Goal: Complete application form: Complete application form

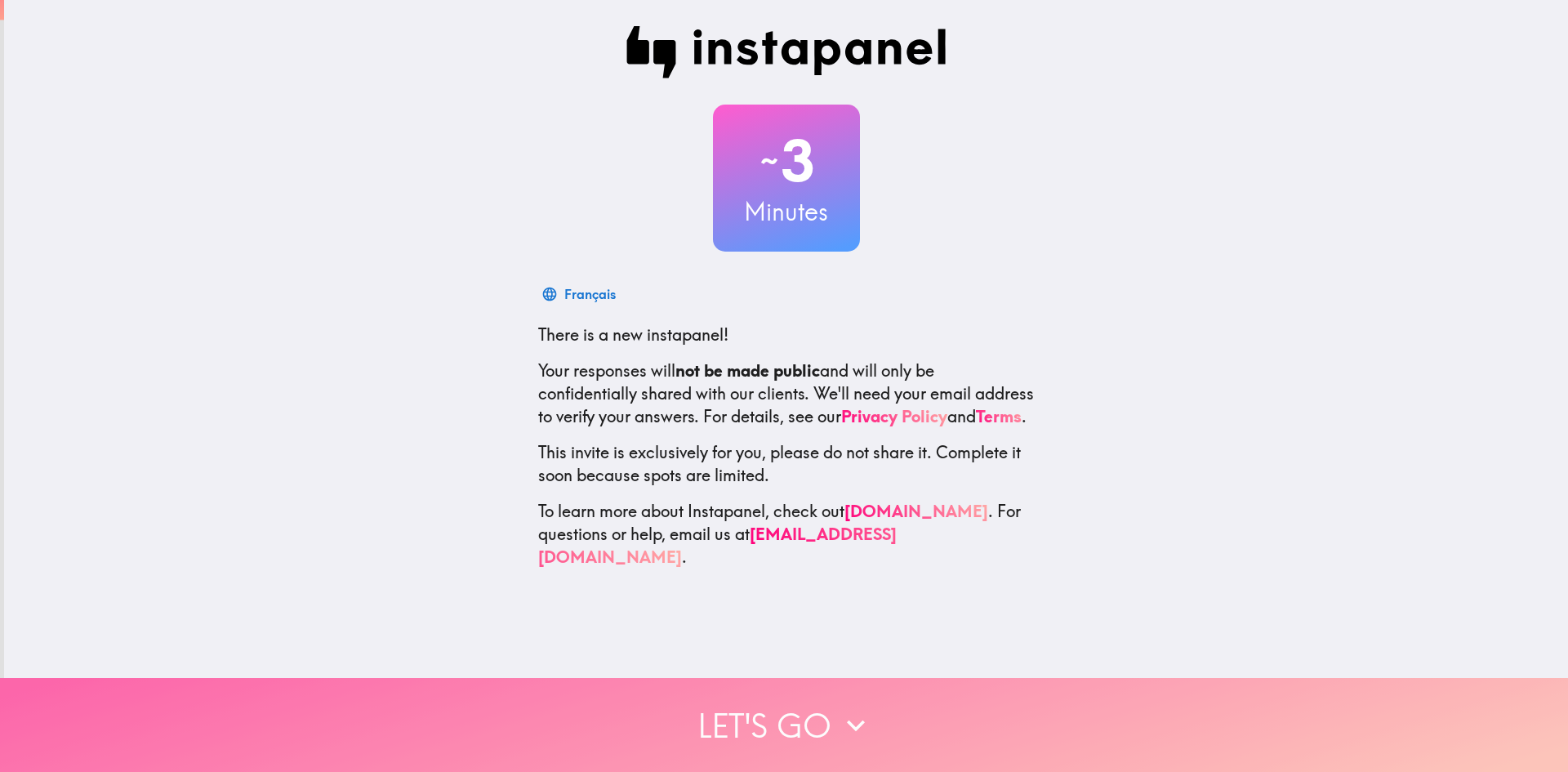
click at [734, 699] on button "Let's go" at bounding box center [784, 725] width 1568 height 94
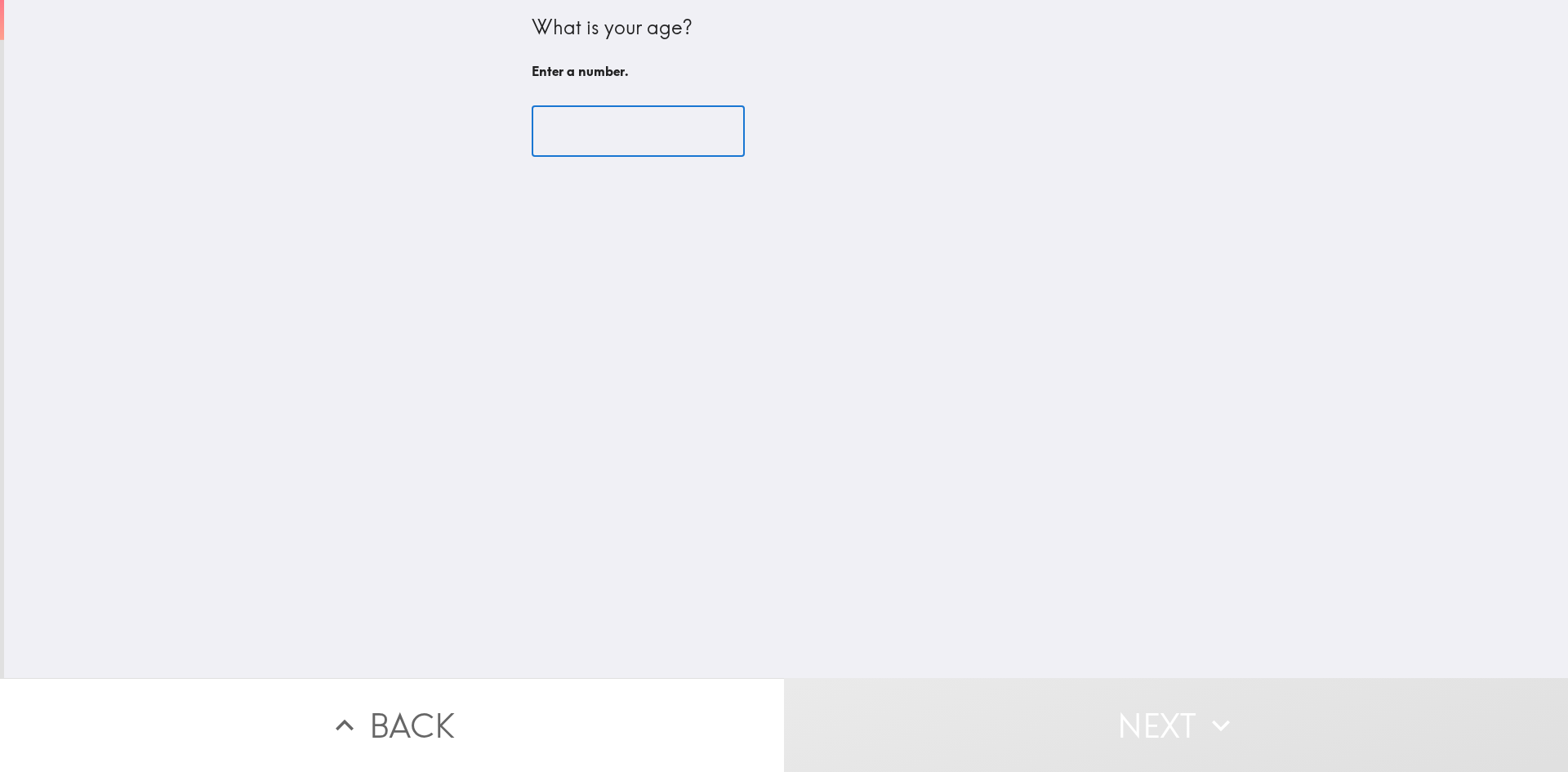
click at [534, 122] on input "number" at bounding box center [638, 131] width 213 height 51
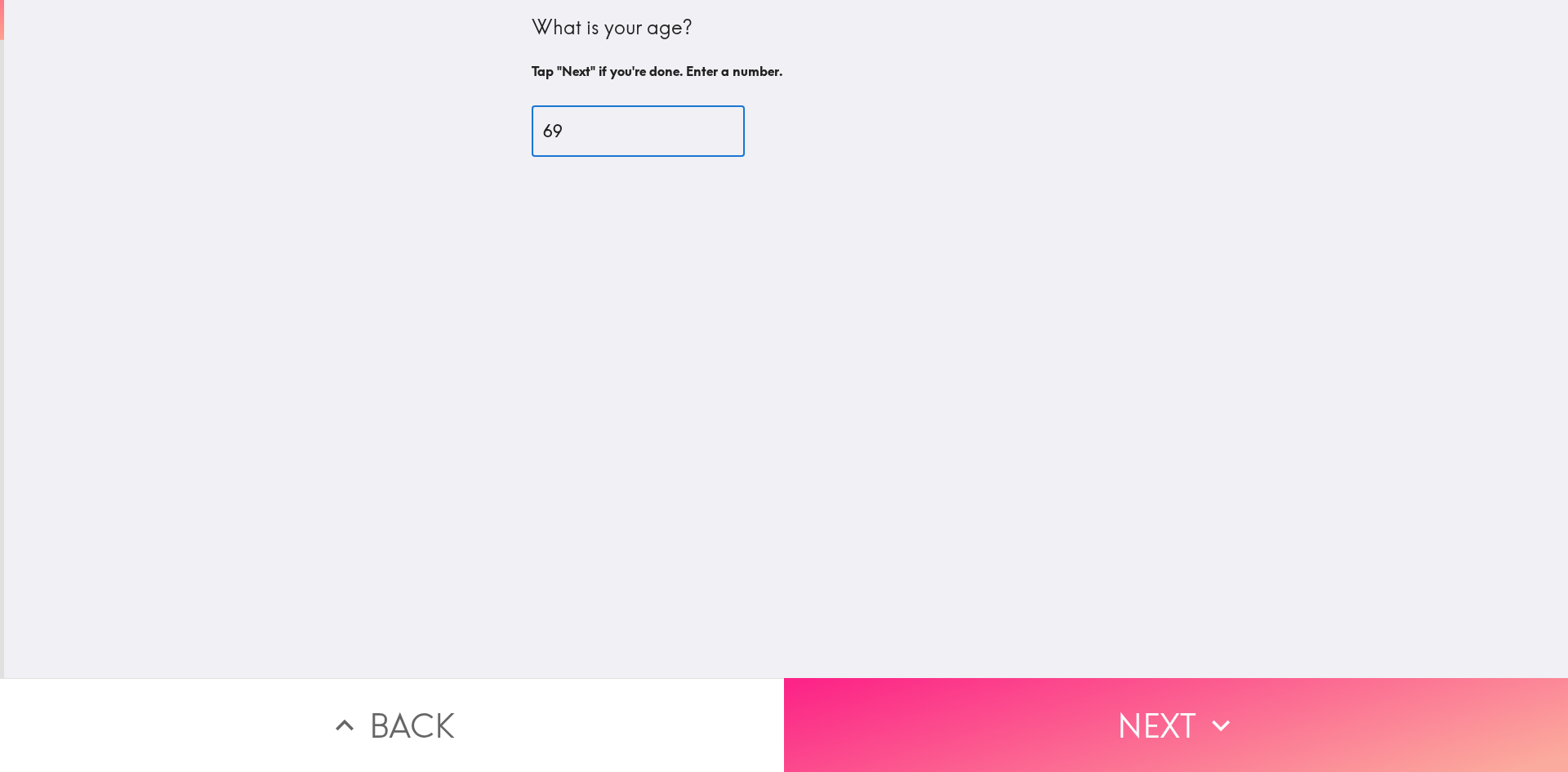
type input "69"
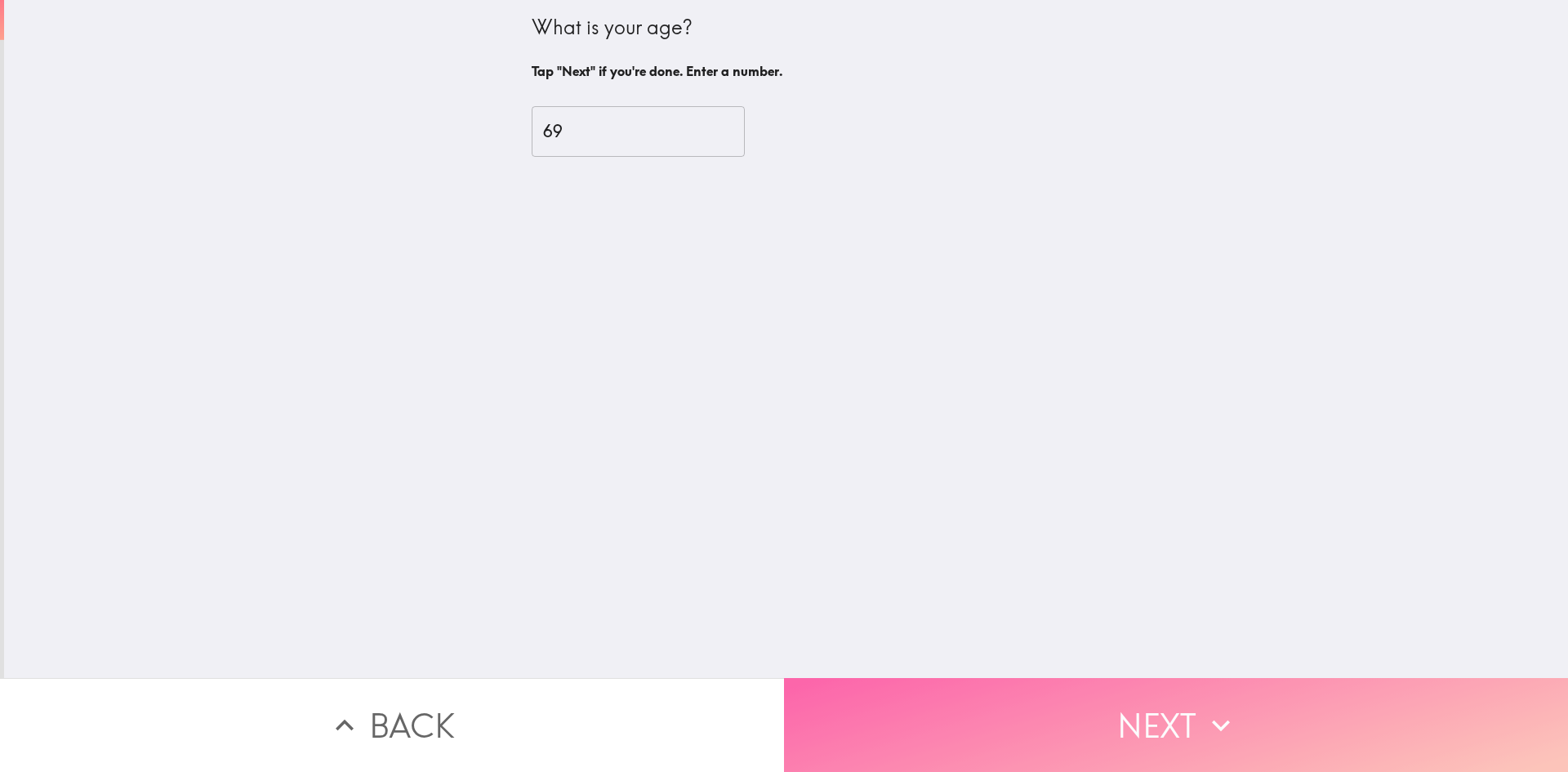
click at [960, 720] on button "Next" at bounding box center [1176, 725] width 784 height 94
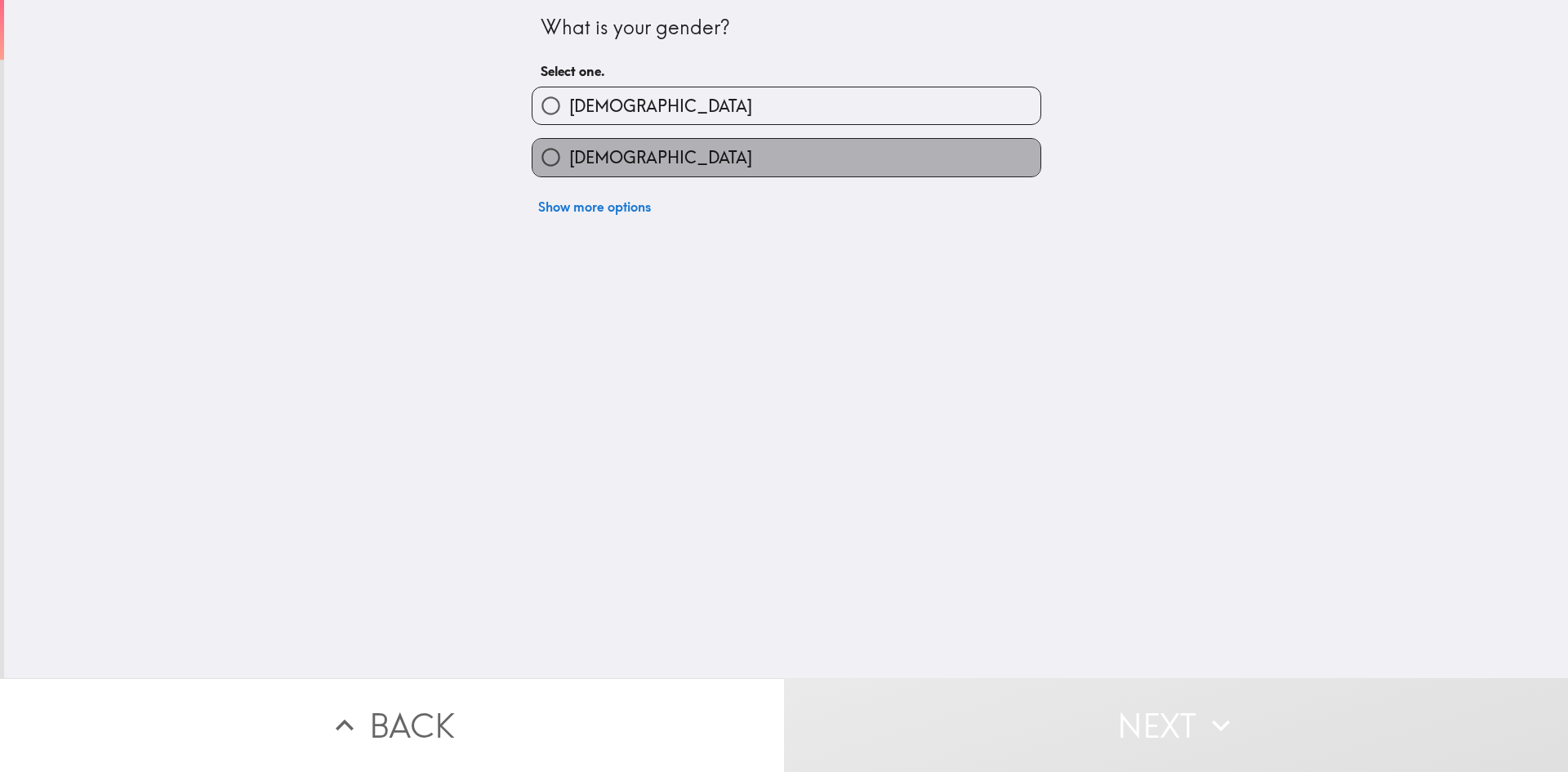
drag, startPoint x: 632, startPoint y: 153, endPoint x: 628, endPoint y: 169, distance: 16.5
click at [631, 155] on label "[DEMOGRAPHIC_DATA]" at bounding box center [786, 157] width 508 height 36
click at [570, 155] on input "[DEMOGRAPHIC_DATA]" at bounding box center [550, 157] width 36 height 36
radio input "true"
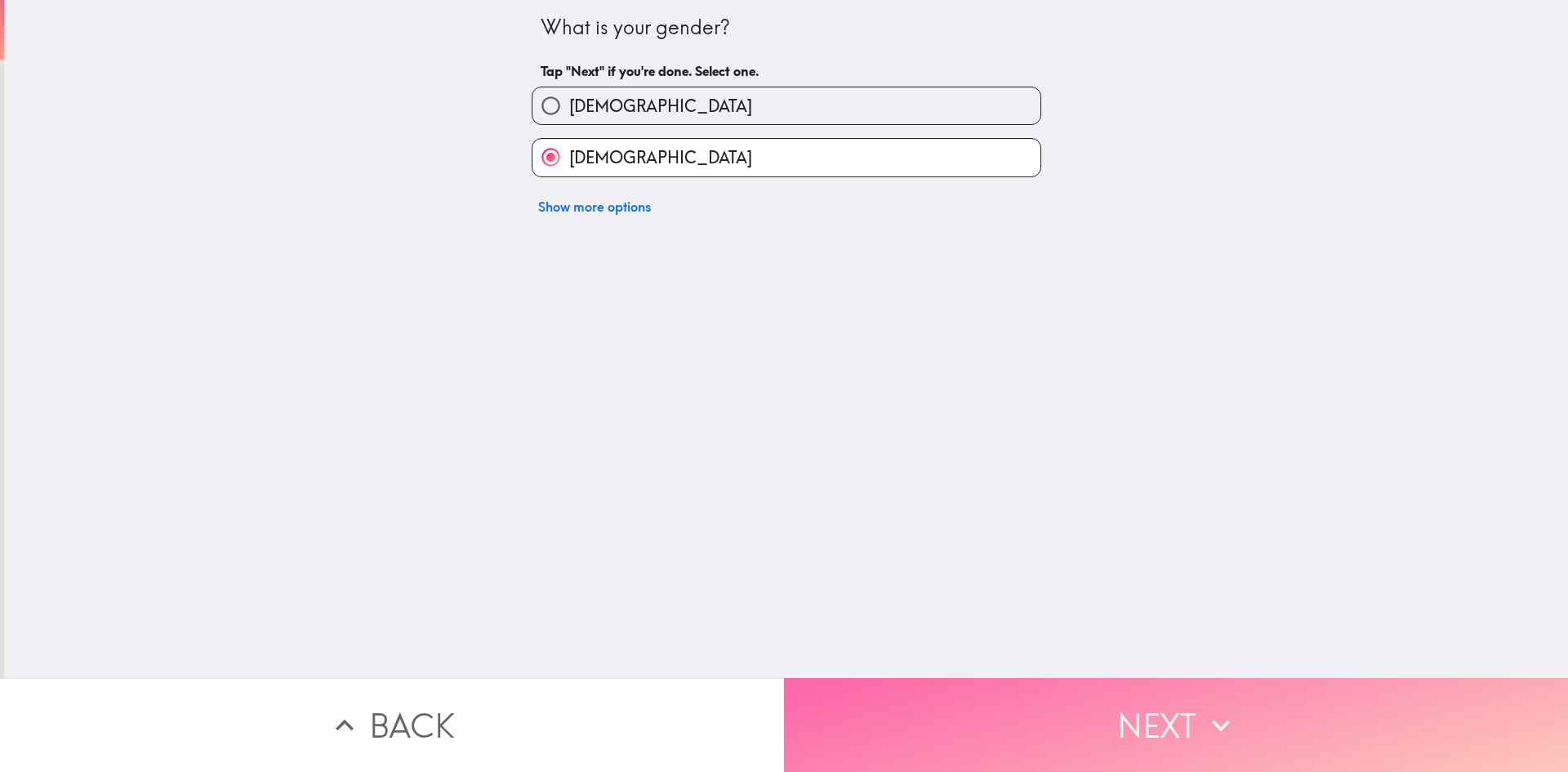
click at [875, 691] on button "Next" at bounding box center [1176, 725] width 784 height 94
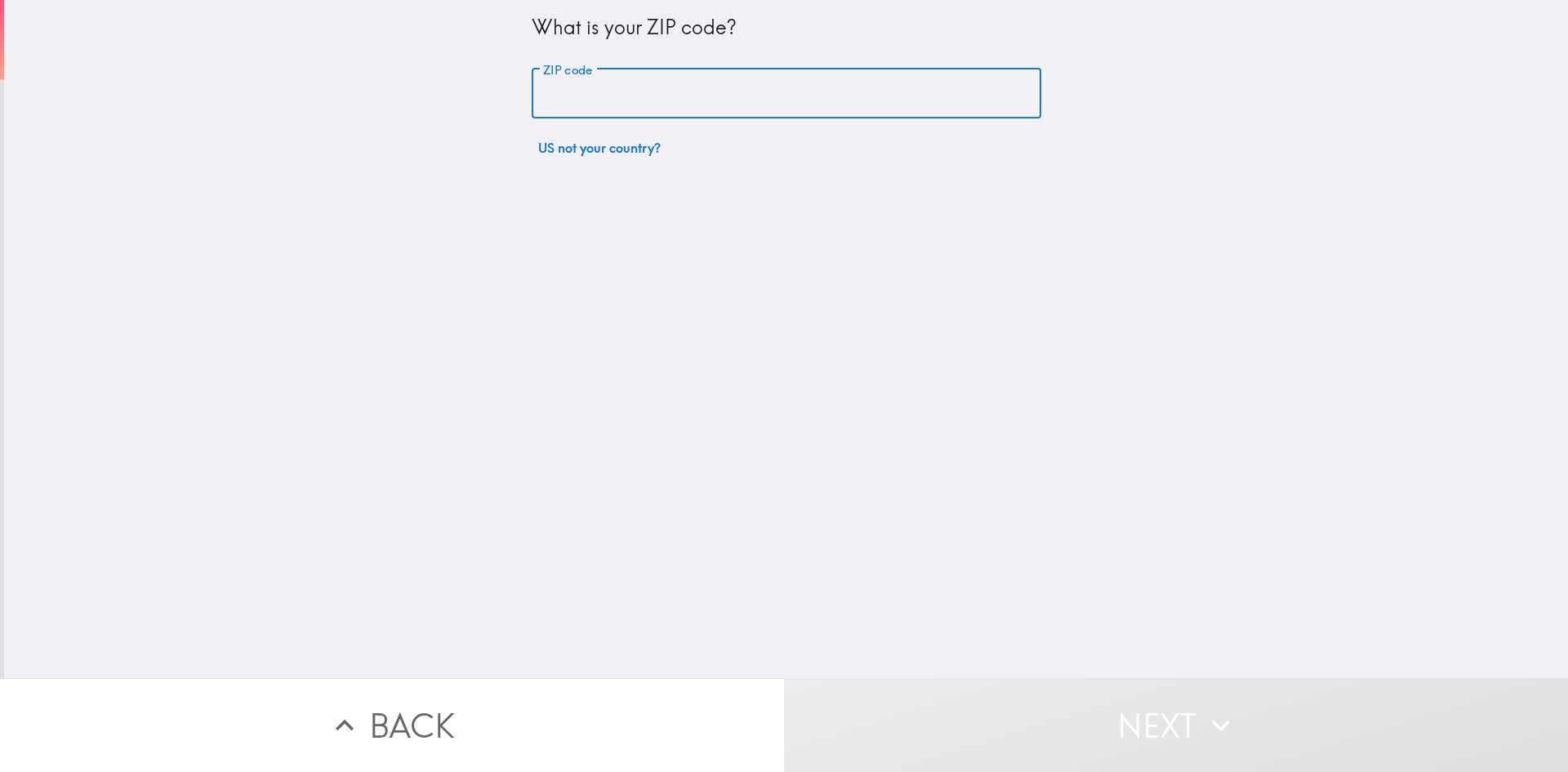
click at [553, 94] on input "ZIP code" at bounding box center [786, 94] width 509 height 51
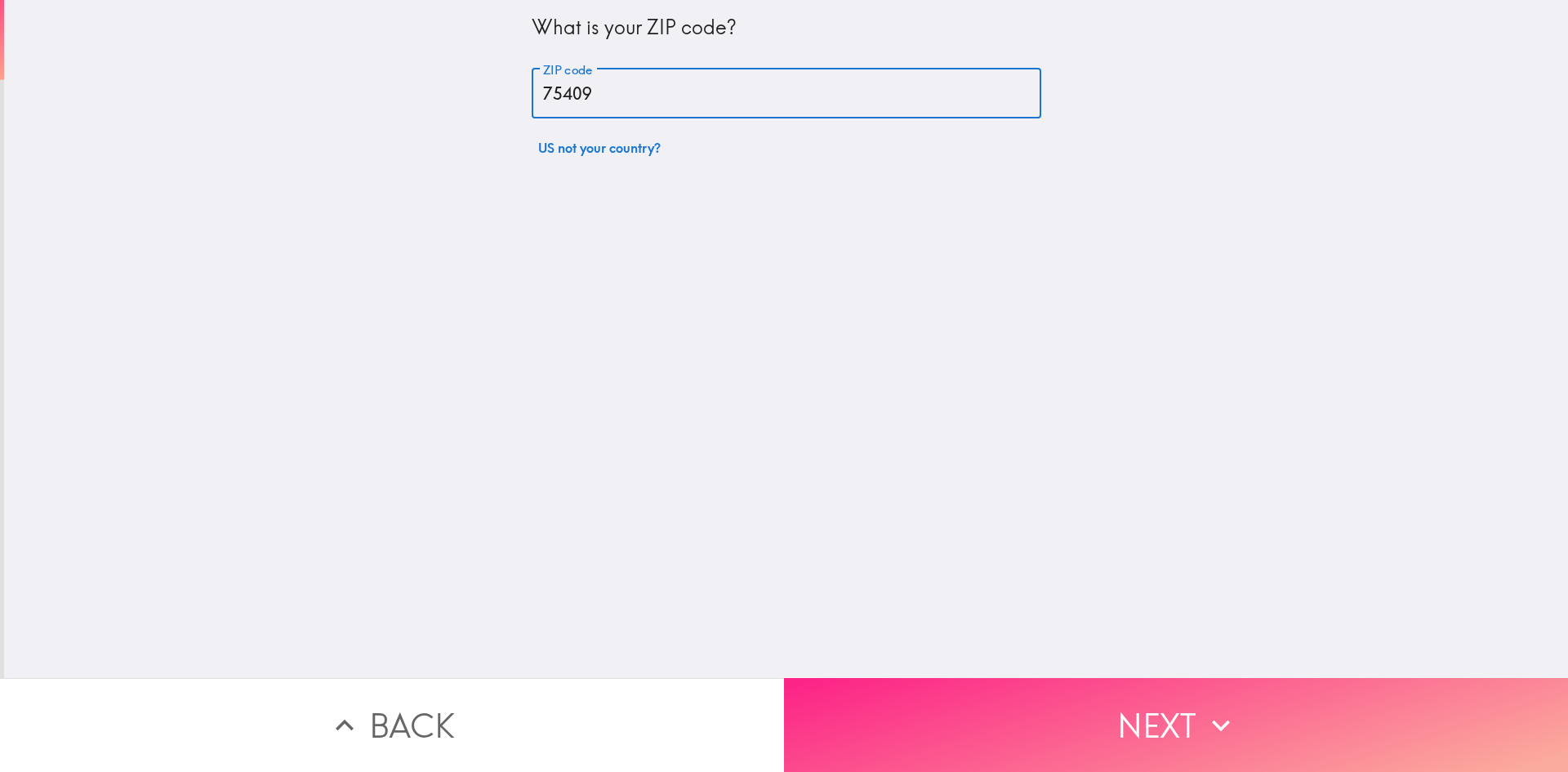
type input "75409"
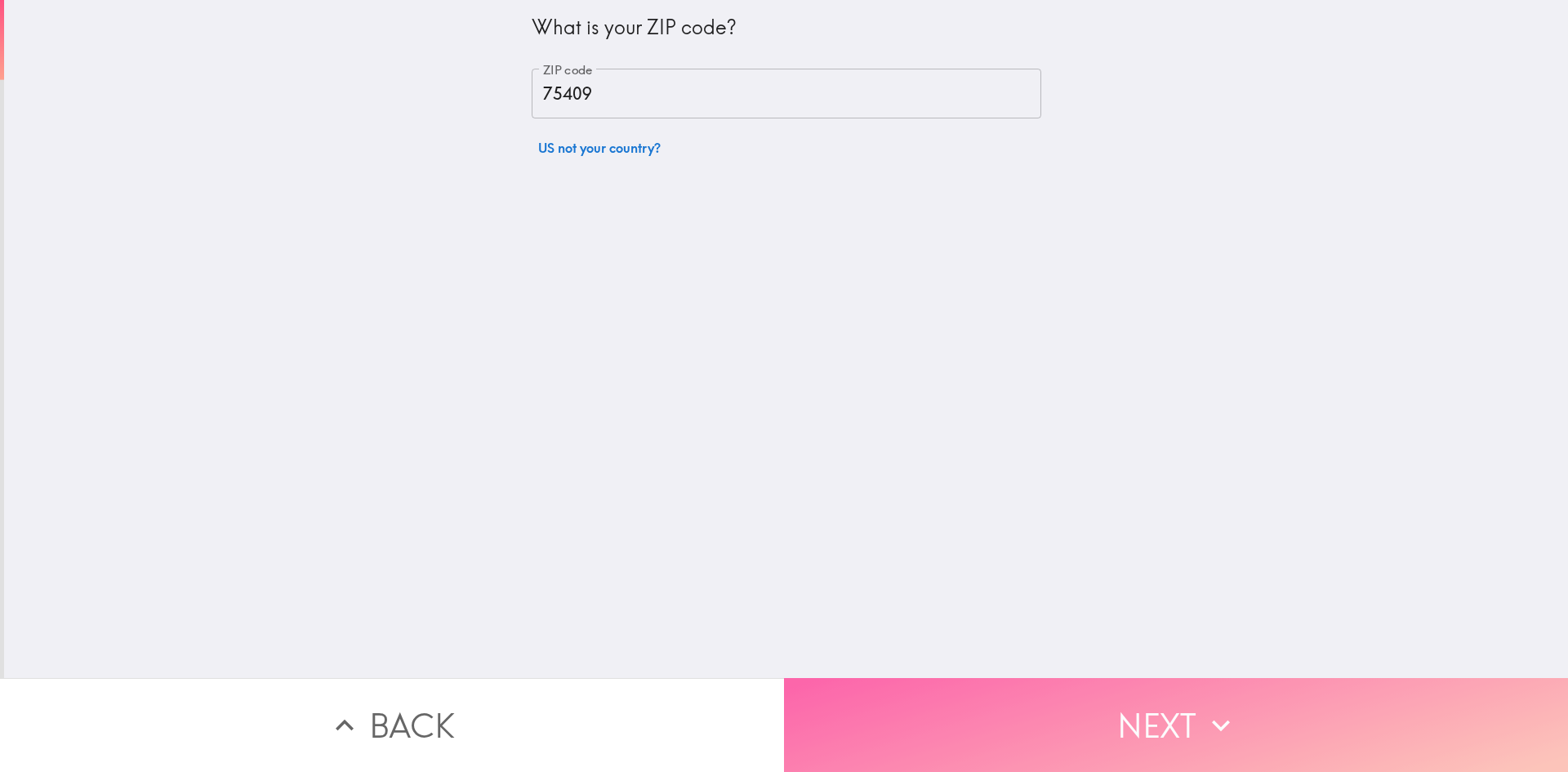
click at [904, 681] on button "Next" at bounding box center [1176, 725] width 784 height 94
